Goal: Information Seeking & Learning: Check status

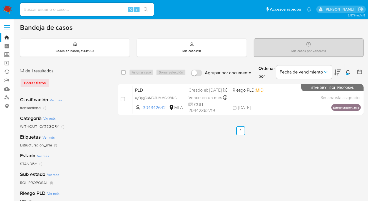
drag, startPoint x: 349, startPoint y: 72, endPoint x: 314, endPoint y: 84, distance: 36.4
click at [348, 72] on icon at bounding box center [348, 72] width 4 height 4
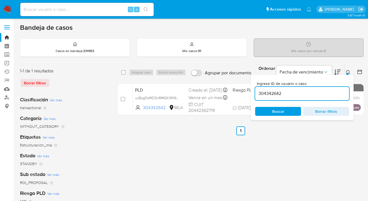
drag, startPoint x: 292, startPoint y: 92, endPoint x: 258, endPoint y: 90, distance: 34.8
click at [258, 90] on input "304342642" at bounding box center [302, 93] width 94 height 7
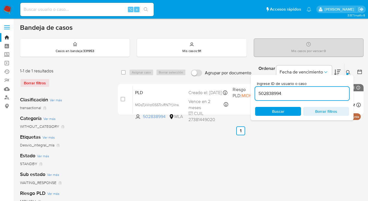
click at [349, 71] on icon at bounding box center [348, 72] width 4 height 4
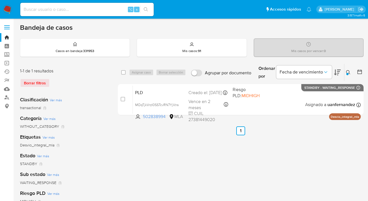
click at [348, 72] on icon at bounding box center [348, 72] width 4 height 4
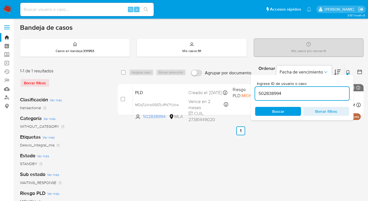
drag, startPoint x: 311, startPoint y: 91, endPoint x: 254, endPoint y: 93, distance: 57.0
click at [254, 93] on div "Ingrese ID de usuario o caso 502838994 Buscar Borrar filtros" at bounding box center [302, 97] width 103 height 45
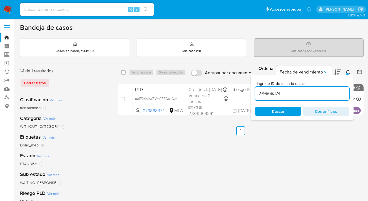
click at [348, 72] on icon at bounding box center [348, 72] width 4 height 4
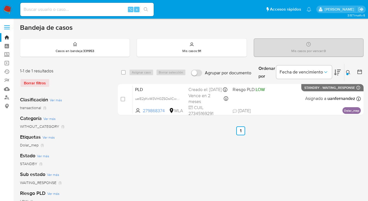
click at [348, 71] on icon at bounding box center [348, 72] width 4 height 4
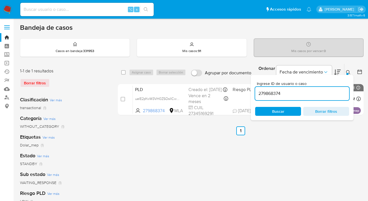
drag, startPoint x: 292, startPoint y: 91, endPoint x: 255, endPoint y: 93, distance: 37.6
click at [255, 93] on div "Ingrese ID de usuario o caso 279868374 Buscar Borrar filtros" at bounding box center [302, 97] width 103 height 45
click at [348, 72] on icon at bounding box center [348, 72] width 4 height 4
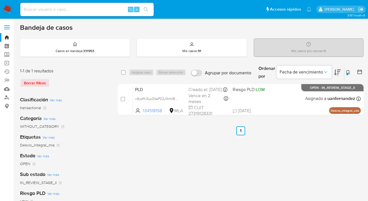
click at [348, 72] on icon at bounding box center [348, 72] width 4 height 4
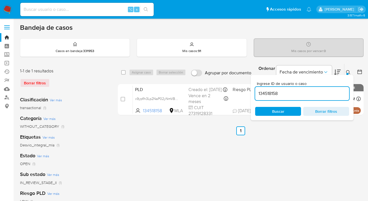
drag, startPoint x: 286, startPoint y: 95, endPoint x: 251, endPoint y: 90, distance: 34.8
click at [251, 90] on div "Ingrese ID de usuario o caso 134518158 Buscar Borrar filtros" at bounding box center [302, 97] width 103 height 45
drag, startPoint x: 348, startPoint y: 72, endPoint x: 333, endPoint y: 74, distance: 15.2
click at [348, 72] on icon at bounding box center [348, 72] width 4 height 4
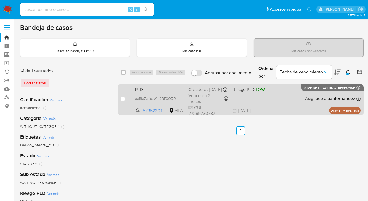
click at [268, 96] on div "PLD geBjeZwIjpJWHDBE0Q5lRF2c 57352394 MLA Riesgo PLD: LOW Creado el: 12/08/2025…" at bounding box center [247, 99] width 228 height 28
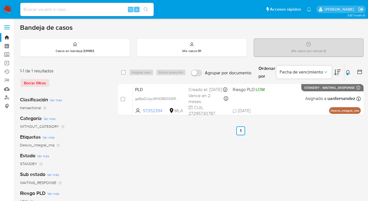
drag, startPoint x: 348, startPoint y: 71, endPoint x: 315, endPoint y: 90, distance: 38.5
click at [348, 71] on icon at bounding box center [348, 72] width 4 height 4
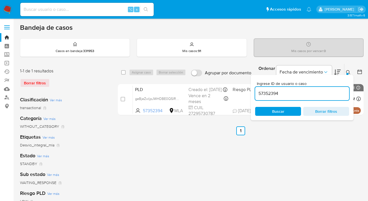
drag, startPoint x: 297, startPoint y: 95, endPoint x: 252, endPoint y: 88, distance: 45.0
click at [249, 89] on div "select-all-cases-checkbox Asignar caso Borrar selección Agrupar por documento O…" at bounding box center [241, 90] width 246 height 54
drag, startPoint x: 348, startPoint y: 71, endPoint x: 331, endPoint y: 79, distance: 18.5
click at [347, 71] on icon at bounding box center [348, 72] width 4 height 4
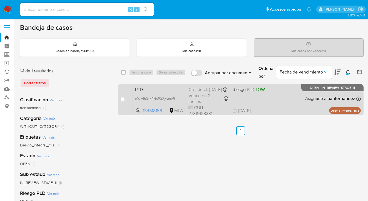
click at [290, 99] on div "PLD x9ypfIh3Lp2NaP02yNmVBbVm 134518158 MLA Riesgo PLD: LOW Creado el: 12/08/202…" at bounding box center [247, 99] width 228 height 28
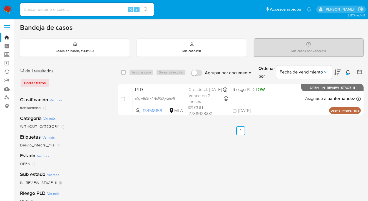
click at [349, 72] on icon at bounding box center [348, 72] width 4 height 4
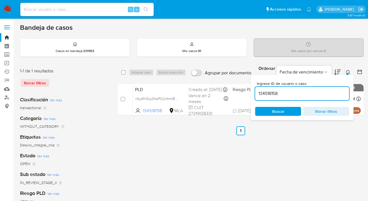
drag, startPoint x: 309, startPoint y: 96, endPoint x: 276, endPoint y: 91, distance: 33.8
click at [276, 91] on div "134518158" at bounding box center [302, 93] width 94 height 13
drag, startPoint x: 279, startPoint y: 93, endPoint x: 255, endPoint y: 91, distance: 23.7
click at [255, 91] on input "134518158" at bounding box center [302, 93] width 94 height 7
paste input "279868374"
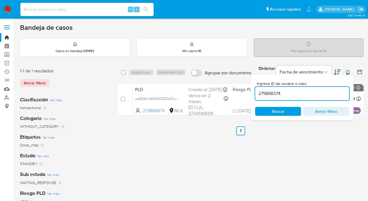
drag, startPoint x: 348, startPoint y: 70, endPoint x: 338, endPoint y: 76, distance: 11.6
click at [348, 71] on icon at bounding box center [348, 72] width 4 height 4
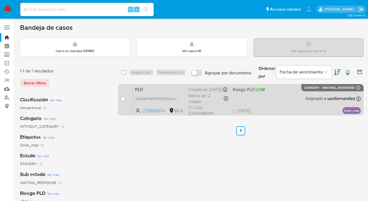
click at [286, 99] on div "PLD uelE2pYwW3VH0ZSOsIICwzLh 279868374 MLA Riesgo PLD: LOW Creado el: 12/08/202…" at bounding box center [247, 99] width 228 height 28
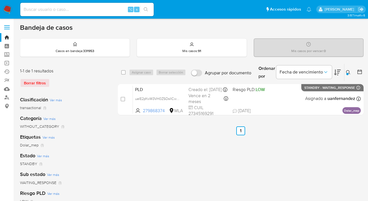
click at [349, 72] on icon at bounding box center [348, 72] width 4 height 4
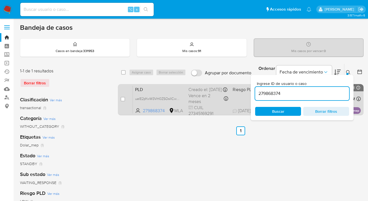
drag, startPoint x: 285, startPoint y: 94, endPoint x: 248, endPoint y: 95, distance: 37.5
click at [248, 95] on div "select-all-cases-checkbox Asignar caso Borrar selección Agrupar por documento O…" at bounding box center [241, 90] width 246 height 54
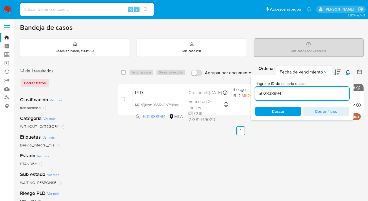
click at [348, 71] on icon at bounding box center [348, 72] width 4 height 4
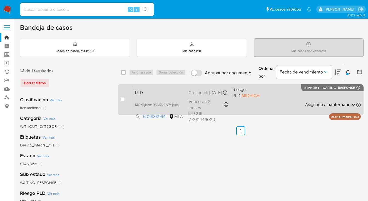
click at [286, 102] on div "PLD MOqTjkVrzI0SSTcvRN7YjVns 502838994 MLA Riesgo PLD: MIDHIGH Creado el: 12/08…" at bounding box center [247, 99] width 228 height 28
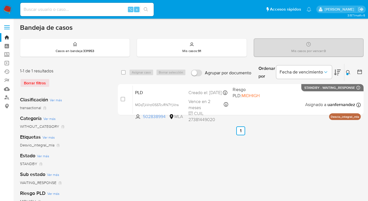
click at [348, 72] on icon at bounding box center [348, 72] width 4 height 4
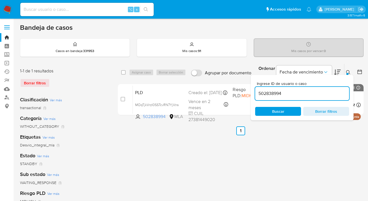
drag, startPoint x: 290, startPoint y: 92, endPoint x: 257, endPoint y: 90, distance: 33.2
click at [257, 91] on input "502838994" at bounding box center [302, 93] width 94 height 7
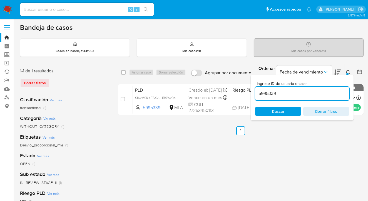
click at [347, 71] on icon at bounding box center [348, 72] width 4 height 4
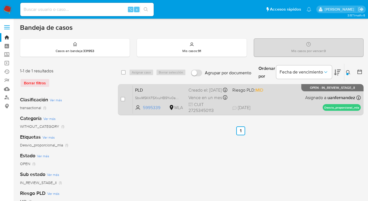
click at [302, 100] on div "PLD SbwMSKKFSXxuHB9Yw0ar1vrB 5995339 MLA Riesgo PLD: MID Creado el: 12/08/2025 …" at bounding box center [247, 99] width 228 height 28
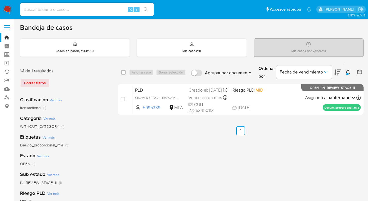
click at [346, 70] on icon at bounding box center [348, 72] width 4 height 4
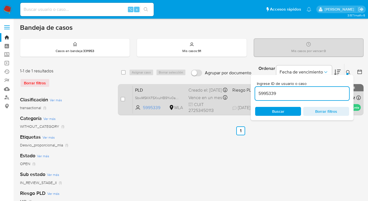
drag, startPoint x: 279, startPoint y: 94, endPoint x: 250, endPoint y: 97, distance: 28.2
click at [250, 97] on div "select-all-cases-checkbox Asignar caso Borrar selección Agrupar por documento O…" at bounding box center [241, 90] width 246 height 54
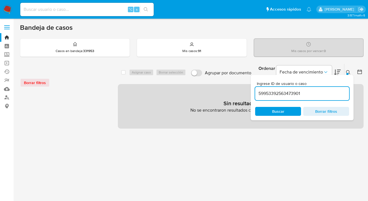
drag, startPoint x: 305, startPoint y: 92, endPoint x: 270, endPoint y: 90, distance: 35.1
click at [255, 94] on input "59953392563473901" at bounding box center [302, 93] width 94 height 7
paste input
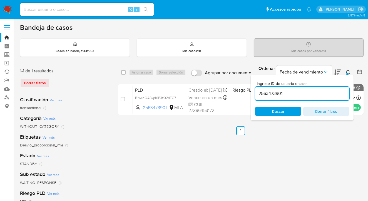
click at [348, 72] on icon at bounding box center [348, 72] width 4 height 4
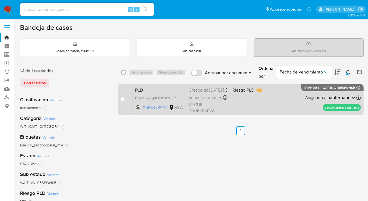
click at [297, 96] on div "PLD B1wchOASxph1P3z02dEG7MMp 2563473901 MLA Riesgo PLD: MID Creado el: 12/08/20…" at bounding box center [247, 99] width 228 height 28
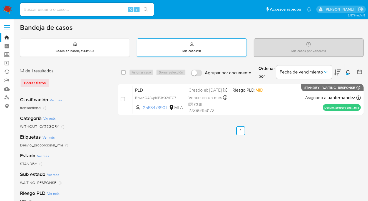
click at [235, 47] on div "Mis casos : 91" at bounding box center [191, 48] width 109 height 18
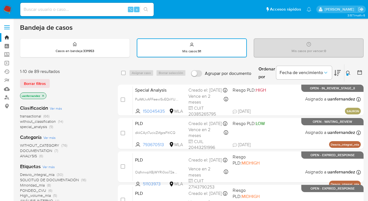
scroll to position [239, 0]
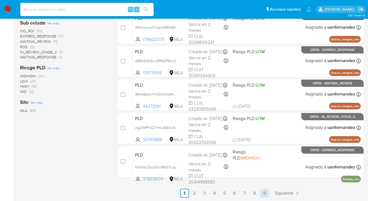
click at [264, 192] on link "9" at bounding box center [264, 192] width 9 height 9
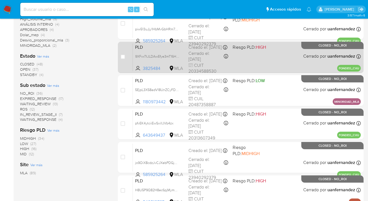
scroll to position [205, 0]
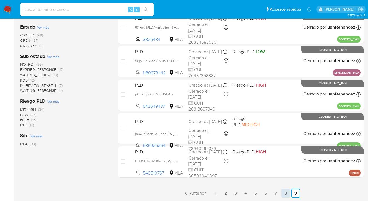
click at [286, 194] on link "8" at bounding box center [285, 192] width 9 height 9
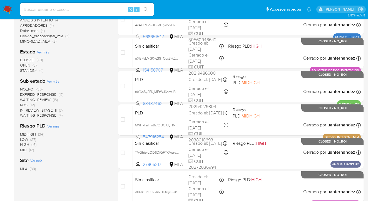
scroll to position [239, 0]
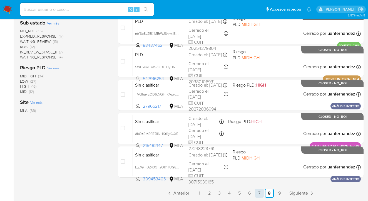
click at [260, 194] on link "7" at bounding box center [259, 192] width 9 height 9
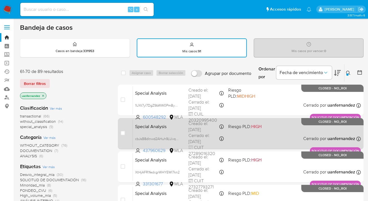
scroll to position [239, 0]
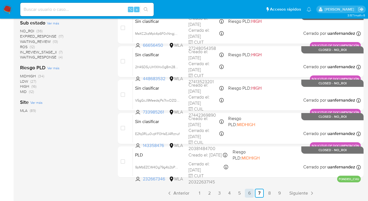
click at [252, 193] on link "6" at bounding box center [249, 192] width 9 height 9
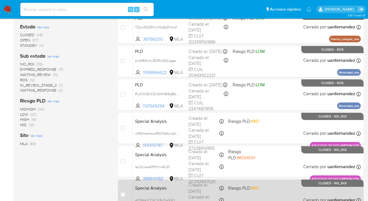
scroll to position [239, 0]
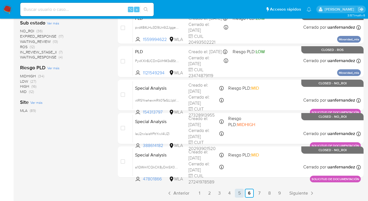
click at [241, 191] on link "5" at bounding box center [239, 192] width 9 height 9
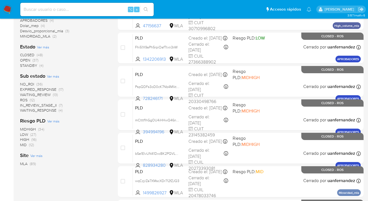
scroll to position [239, 0]
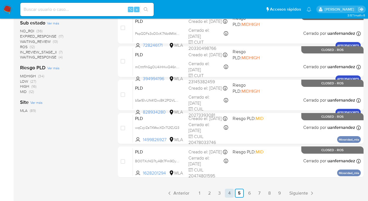
click at [230, 194] on link "4" at bounding box center [229, 192] width 9 height 9
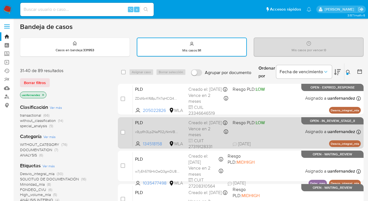
scroll to position [1, 0]
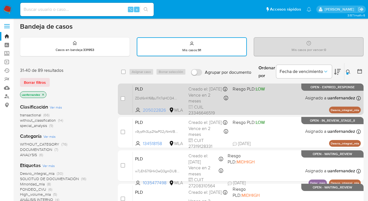
click at [155, 113] on span "205022826" at bounding box center [155, 110] width 25 height 6
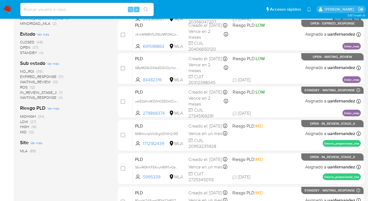
scroll to position [239, 0]
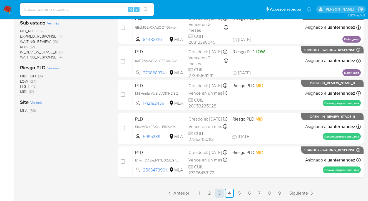
click at [220, 194] on link "3" at bounding box center [219, 192] width 9 height 9
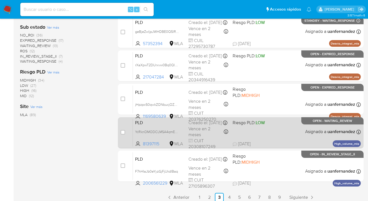
scroll to position [239, 0]
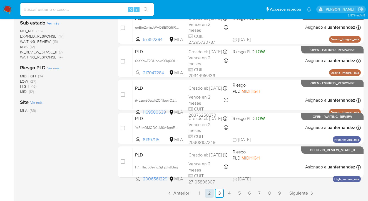
click at [210, 193] on link "2" at bounding box center [209, 192] width 9 height 9
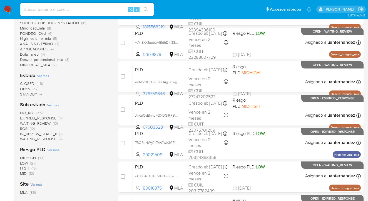
scroll to position [239, 0]
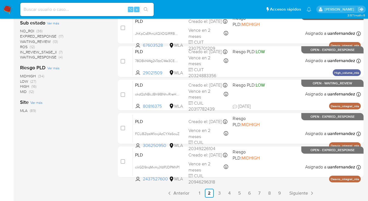
click at [201, 195] on link "1" at bounding box center [199, 192] width 9 height 9
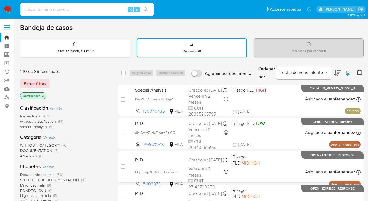
drag, startPoint x: 349, startPoint y: 72, endPoint x: 328, endPoint y: 86, distance: 24.6
click at [348, 72] on icon at bounding box center [348, 73] width 4 height 4
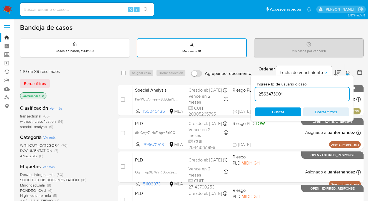
drag, startPoint x: 311, startPoint y: 94, endPoint x: 254, endPoint y: 94, distance: 57.3
click at [254, 94] on div "Ingrese ID de usuario o caso 2563473901 Buscar Borrar filtros" at bounding box center [302, 97] width 103 height 45
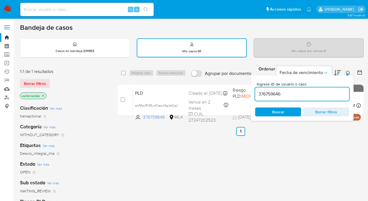
drag, startPoint x: 348, startPoint y: 71, endPoint x: 311, endPoint y: 80, distance: 38.8
click at [348, 71] on icon at bounding box center [348, 73] width 4 height 4
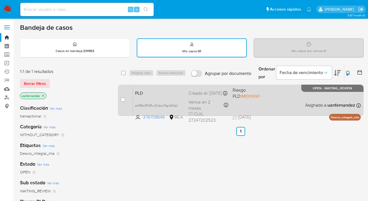
click at [276, 97] on div "PLD eoMpcfKSfLw0iaaJ4gJeGqjl 376759646 MLA Riesgo PLD: MIDHIGH Creado el: 12/08…" at bounding box center [247, 100] width 228 height 28
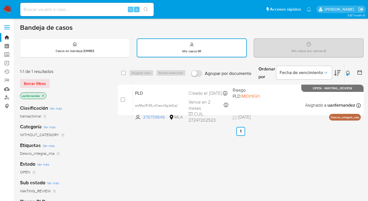
click at [349, 71] on icon at bounding box center [348, 73] width 4 height 4
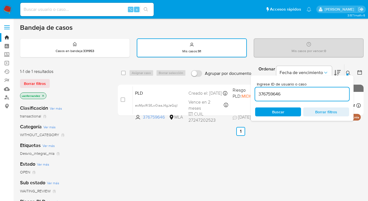
drag, startPoint x: 291, startPoint y: 93, endPoint x: 256, endPoint y: 91, distance: 34.8
click at [256, 91] on input "376759646" at bounding box center [302, 93] width 94 height 7
click at [348, 72] on icon at bounding box center [348, 73] width 4 height 4
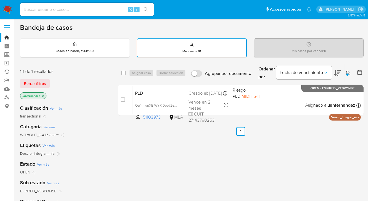
drag, startPoint x: 348, startPoint y: 72, endPoint x: 344, endPoint y: 75, distance: 4.9
click at [347, 72] on icon at bounding box center [348, 73] width 4 height 4
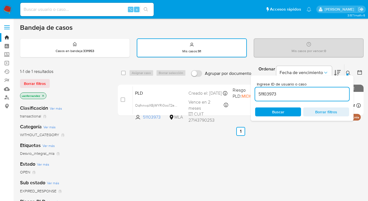
drag, startPoint x: 299, startPoint y: 95, endPoint x: 254, endPoint y: 93, distance: 44.8
click at [254, 93] on div "Ingrese ID de usuario o caso 51103973 Buscar Borrar filtros" at bounding box center [302, 97] width 103 height 45
type input "1566584059"
drag, startPoint x: 349, startPoint y: 71, endPoint x: 291, endPoint y: 83, distance: 59.3
click at [349, 71] on icon at bounding box center [348, 73] width 4 height 4
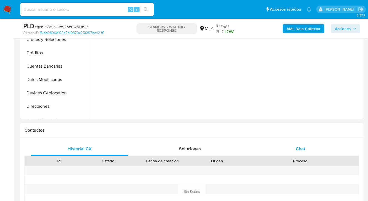
click at [306, 146] on div "Chat" at bounding box center [300, 148] width 97 height 13
select select "10"
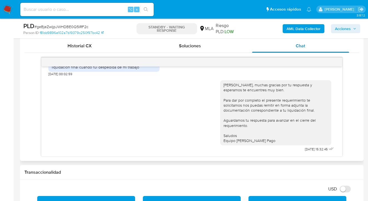
scroll to position [223, 0]
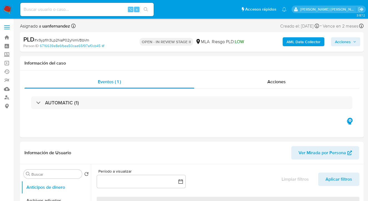
select select "10"
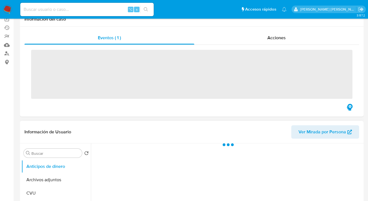
scroll to position [53, 0]
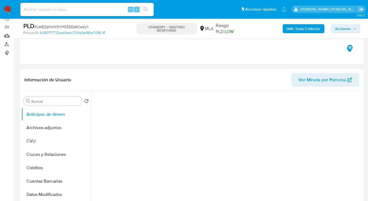
select select "10"
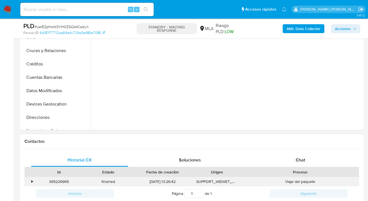
scroll to position [200, 0]
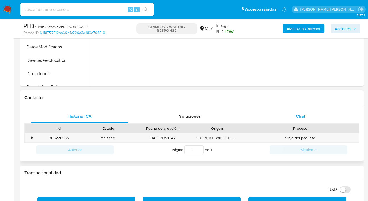
click at [305, 120] on div "Chat" at bounding box center [300, 116] width 97 height 13
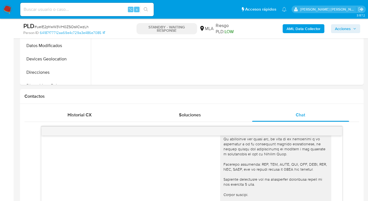
scroll to position [239, 0]
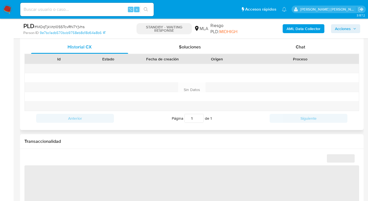
select select "10"
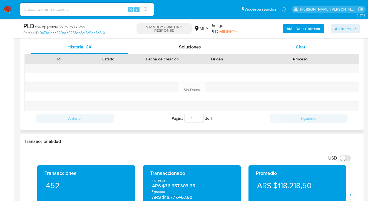
scroll to position [245, 0]
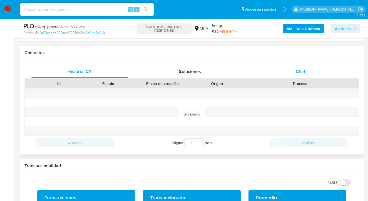
click at [301, 75] on div "Chat" at bounding box center [300, 71] width 97 height 13
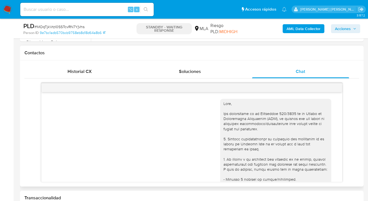
scroll to position [541, 0]
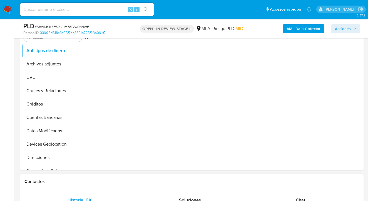
scroll to position [235, 0]
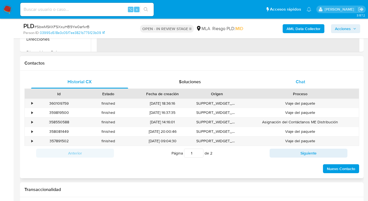
select select "10"
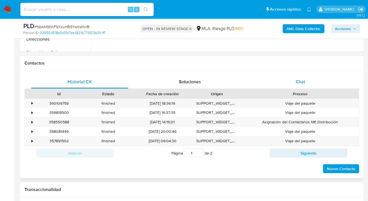
click at [301, 81] on span "Chat" at bounding box center [300, 81] width 9 height 6
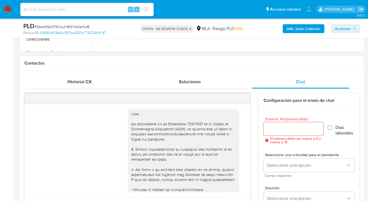
scroll to position [956, 0]
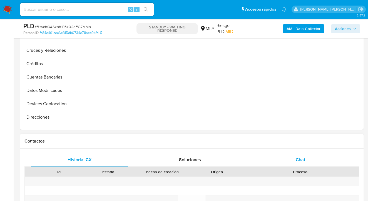
click at [307, 161] on div "Chat" at bounding box center [300, 159] width 97 height 13
select select "10"
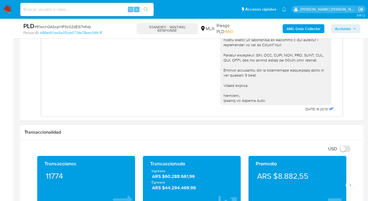
scroll to position [287, 0]
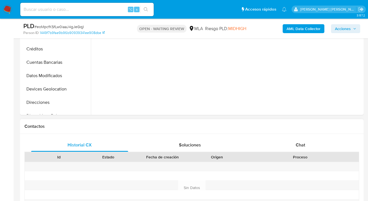
scroll to position [193, 0]
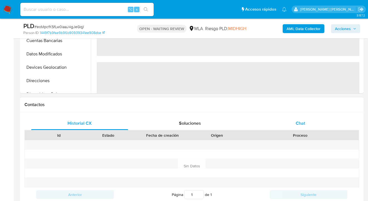
select select "10"
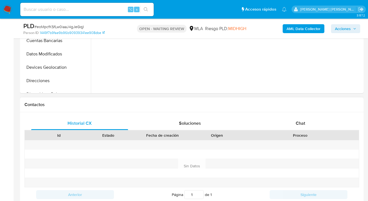
drag, startPoint x: 300, startPoint y: 125, endPoint x: 258, endPoint y: 105, distance: 46.8
click at [300, 125] on span "Chat" at bounding box center [300, 123] width 9 height 6
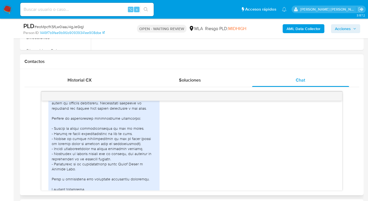
scroll to position [333, 0]
